Goal: Register for event/course

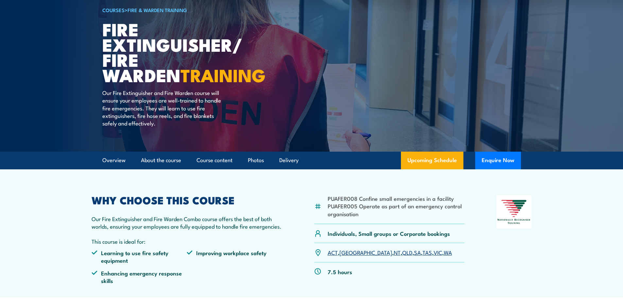
scroll to position [98, 0]
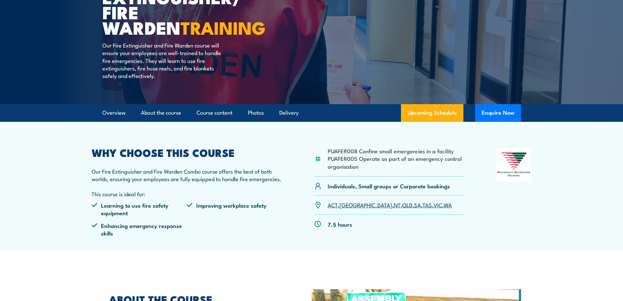
click at [434, 204] on link "VIC" at bounding box center [438, 205] width 9 height 8
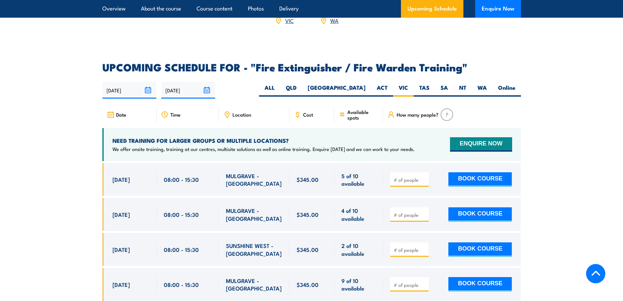
scroll to position [1009, 0]
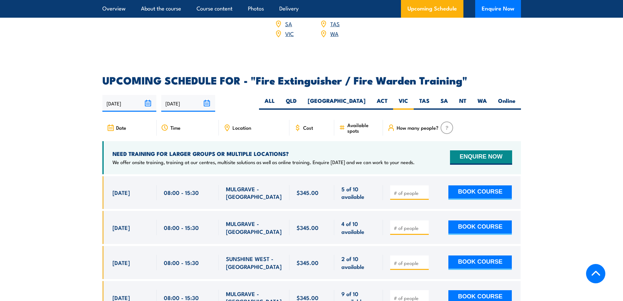
click at [447, 121] on img at bounding box center [447, 127] width 13 height 12
